Goal: Use online tool/utility

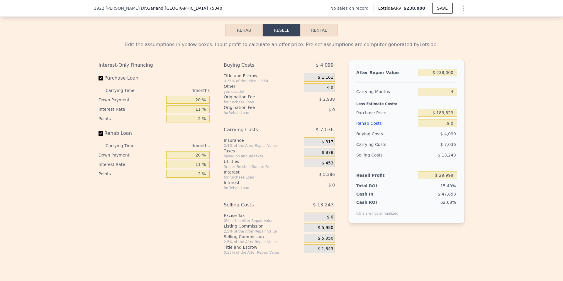
scroll to position [823, 0]
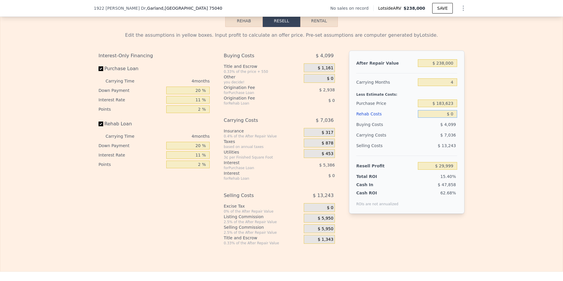
drag, startPoint x: 430, startPoint y: 124, endPoint x: 467, endPoint y: 125, distance: 37.0
click at [460, 125] on div "After Repair Value $ 238,000 Carrying Months 4 Less Estimate Costs: Purchase Pr…" at bounding box center [407, 131] width 116 height 163
type input "$ 50,000"
type input "-$ 22,269"
type input "$ 50,000"
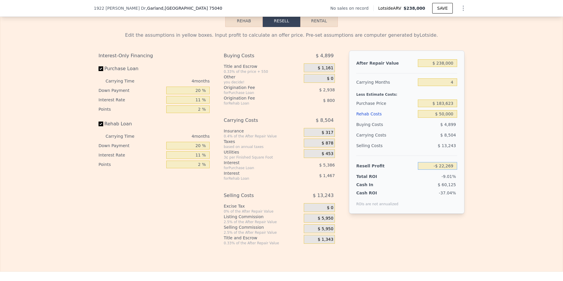
drag, startPoint x: 444, startPoint y: 175, endPoint x: 490, endPoint y: 180, distance: 46.0
click at [487, 180] on div "Edit the assumptions in yellow boxes. Input profit to calculate an offer price.…" at bounding box center [281, 136] width 563 height 218
type input "$ 60,000"
click at [430, 107] on input "$ 183,623" at bounding box center [437, 103] width 39 height 8
type input "$ 105,174"
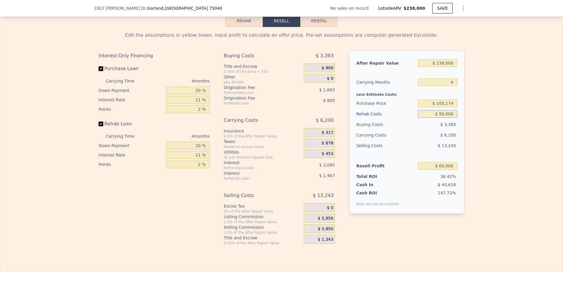
click at [424, 118] on input "$ 50,000" at bounding box center [437, 114] width 39 height 8
drag, startPoint x: 424, startPoint y: 124, endPoint x: 511, endPoint y: 129, distance: 87.6
click at [511, 129] on div "Edit the assumptions in yellow boxes. Input profit to calculate an offer price.…" at bounding box center [281, 136] width 563 height 218
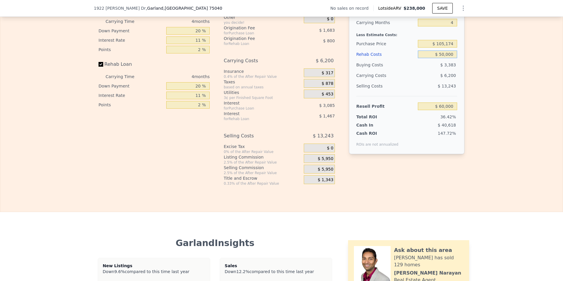
scroll to position [861, 0]
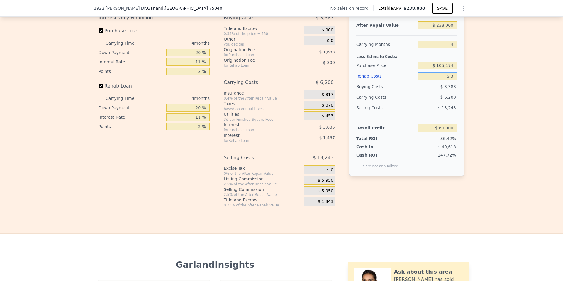
type input "$ 35"
type input "$ 112,232"
type input "$ 35,000"
type input "$ 75,680"
type input "$ 35,000"
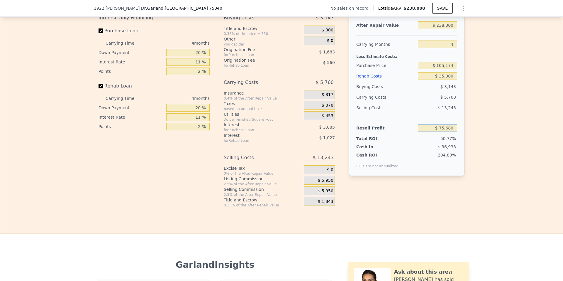
drag, startPoint x: 431, startPoint y: 136, endPoint x: 510, endPoint y: 142, distance: 79.2
click at [509, 143] on div "Edit the assumptions in yellow boxes. Input profit to calculate an offer price.…" at bounding box center [281, 98] width 563 height 218
type input "$ 65,000"
click at [422, 80] on input "$ 35,000" at bounding box center [437, 76] width 39 height 8
type input "$ 115,357"
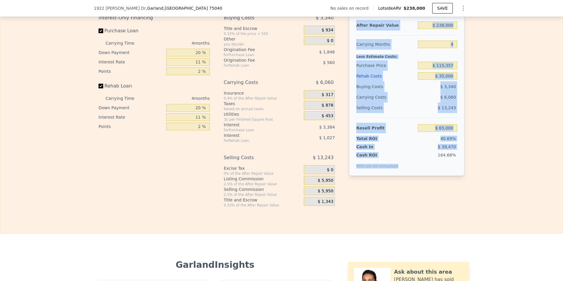
drag, startPoint x: 392, startPoint y: 176, endPoint x: 361, endPoint y: 35, distance: 145.2
click at [349, 34] on div "After Repair Value $ 238,000 Carrying Months 4 Less Estimate Costs: Purchase Pr…" at bounding box center [407, 94] width 116 height 163
copy div "After Repair Value Carrying Months Less Estimate Costs: Purchase Price Rehab Co…"
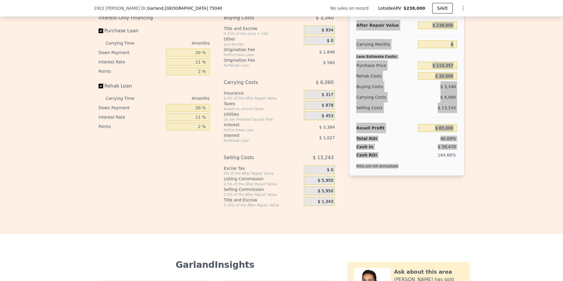
type input "$ 0"
type input "$ 29,999"
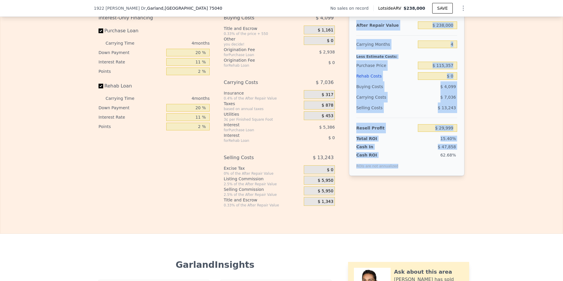
click at [498, 88] on div "Edit the assumptions in yellow boxes. Input profit to calculate an offer price.…" at bounding box center [281, 98] width 563 height 218
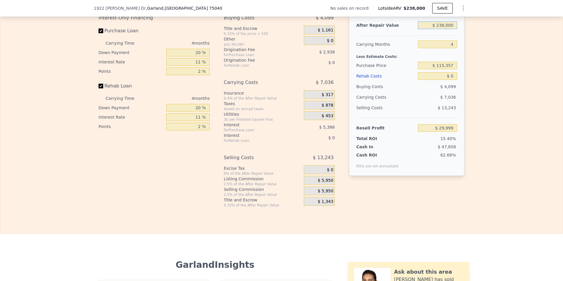
click at [428, 29] on input "$ 238,000" at bounding box center [437, 25] width 39 height 8
drag, startPoint x: 428, startPoint y: 55, endPoint x: 481, endPoint y: 59, distance: 52.7
click at [479, 59] on div "Edit the assumptions in yellow boxes. Input profit to calculate an offer price.…" at bounding box center [281, 98] width 563 height 218
type input "5"
type input "$ 28,240"
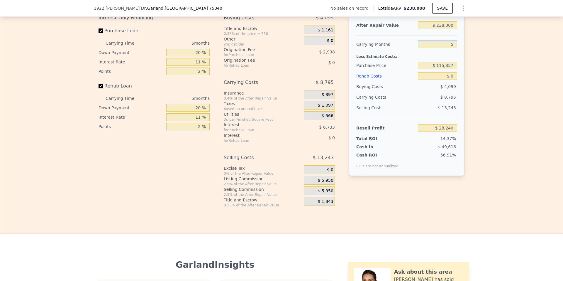
type input "5"
drag, startPoint x: 433, startPoint y: 83, endPoint x: 471, endPoint y: 87, distance: 38.3
click at [471, 88] on div "Edit the assumptions in yellow boxes. Input profit to calculate an offer price.…" at bounding box center [281, 98] width 563 height 218
type input "$ 3"
type input "$ 28,237"
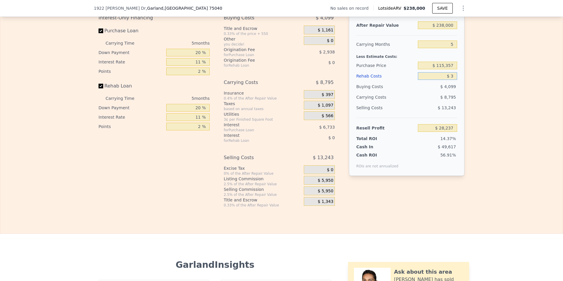
type input "$ 35"
type input "$ 28,204"
type input "$ 35,000"
type input "-$ 8,605"
type input "$ 35,000"
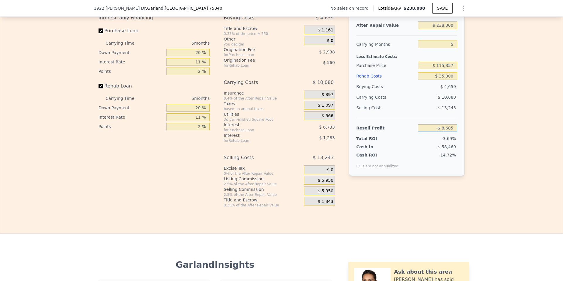
drag, startPoint x: 424, startPoint y: 136, endPoint x: 476, endPoint y: 138, distance: 52.0
click at [475, 138] on div "Edit the assumptions in yellow boxes. Input profit to calculate an offer price.…" at bounding box center [281, 98] width 563 height 218
type input "$ 65,000"
click at [423, 80] on input "$ 35,000" at bounding box center [437, 76] width 39 height 8
type input "$ 113,925"
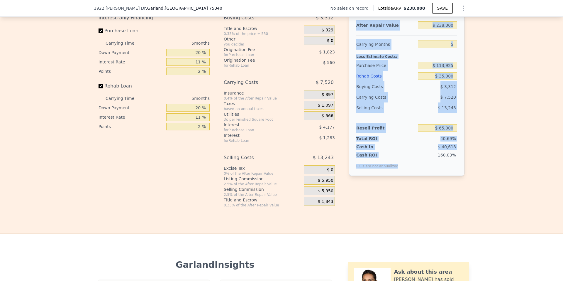
drag, startPoint x: 391, startPoint y: 175, endPoint x: 347, endPoint y: 33, distance: 149.2
click at [347, 33] on div "Interest-Only Financing Purchase Loan Carrying Time 5 months Down Payment 20 % …" at bounding box center [282, 110] width 366 height 195
copy div "After Repair Value Carrying Months Less Estimate Costs: Purchase Price Rehab Co…"
